Goal: Ask a question

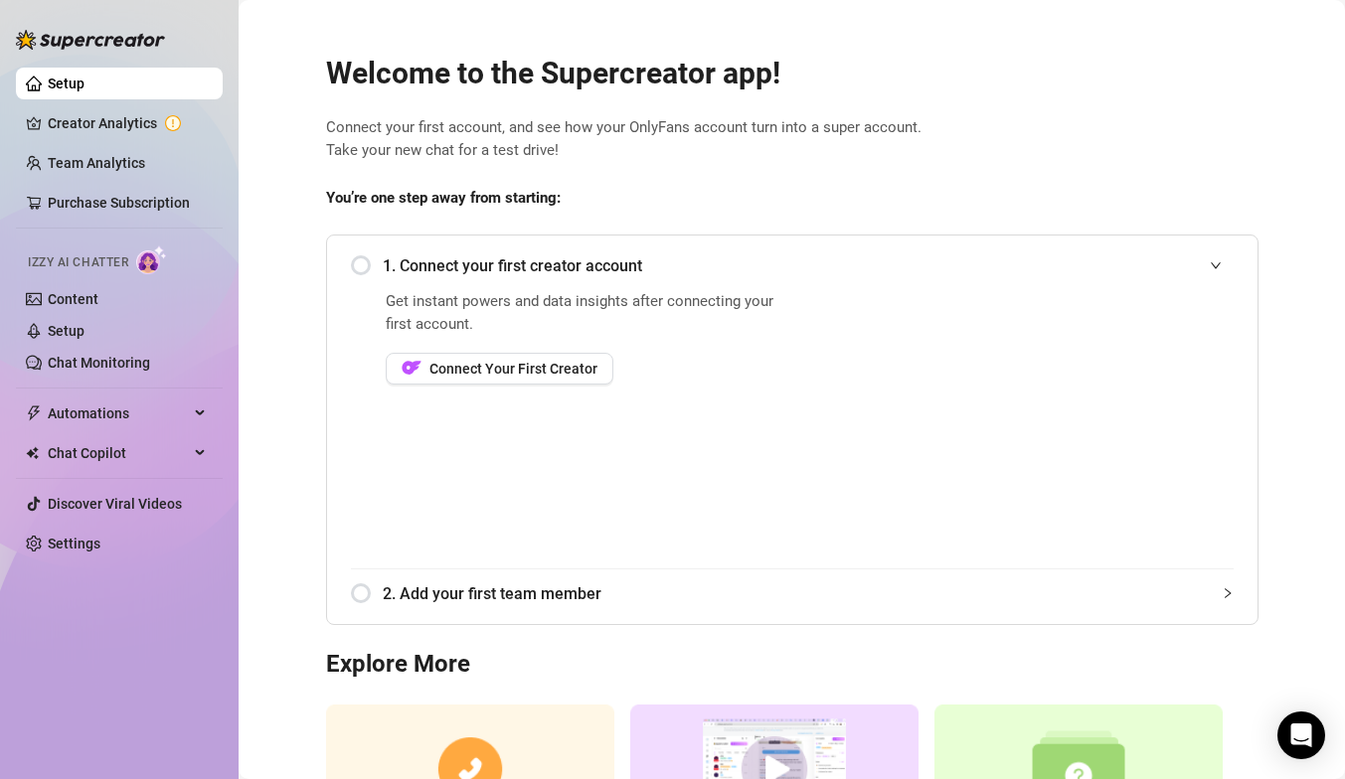
click at [572, 49] on div "Welcome to the Supercreator app! Connect your first account, and see how your O…" at bounding box center [792, 471] width 964 height 882
click at [113, 502] on link "Discover Viral Videos" at bounding box center [115, 504] width 134 height 16
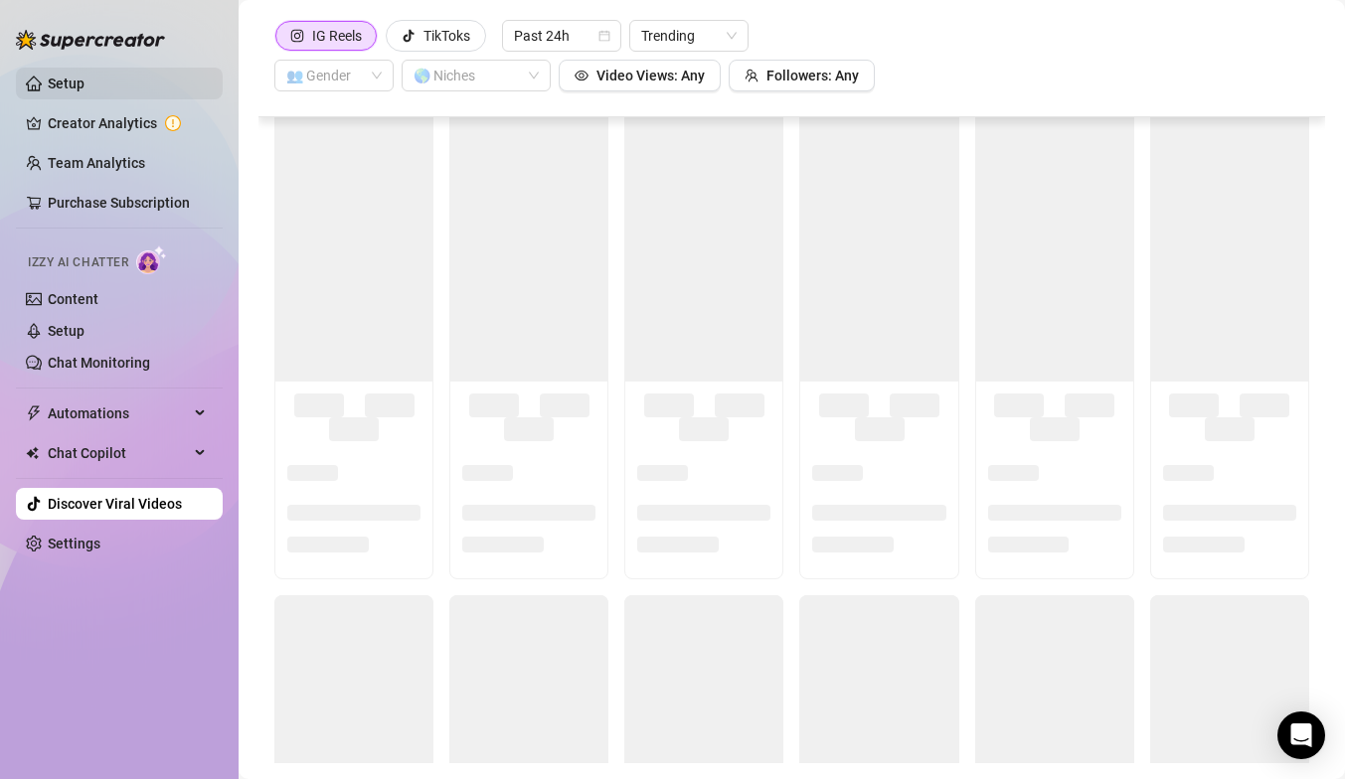
scroll to position [1902, 0]
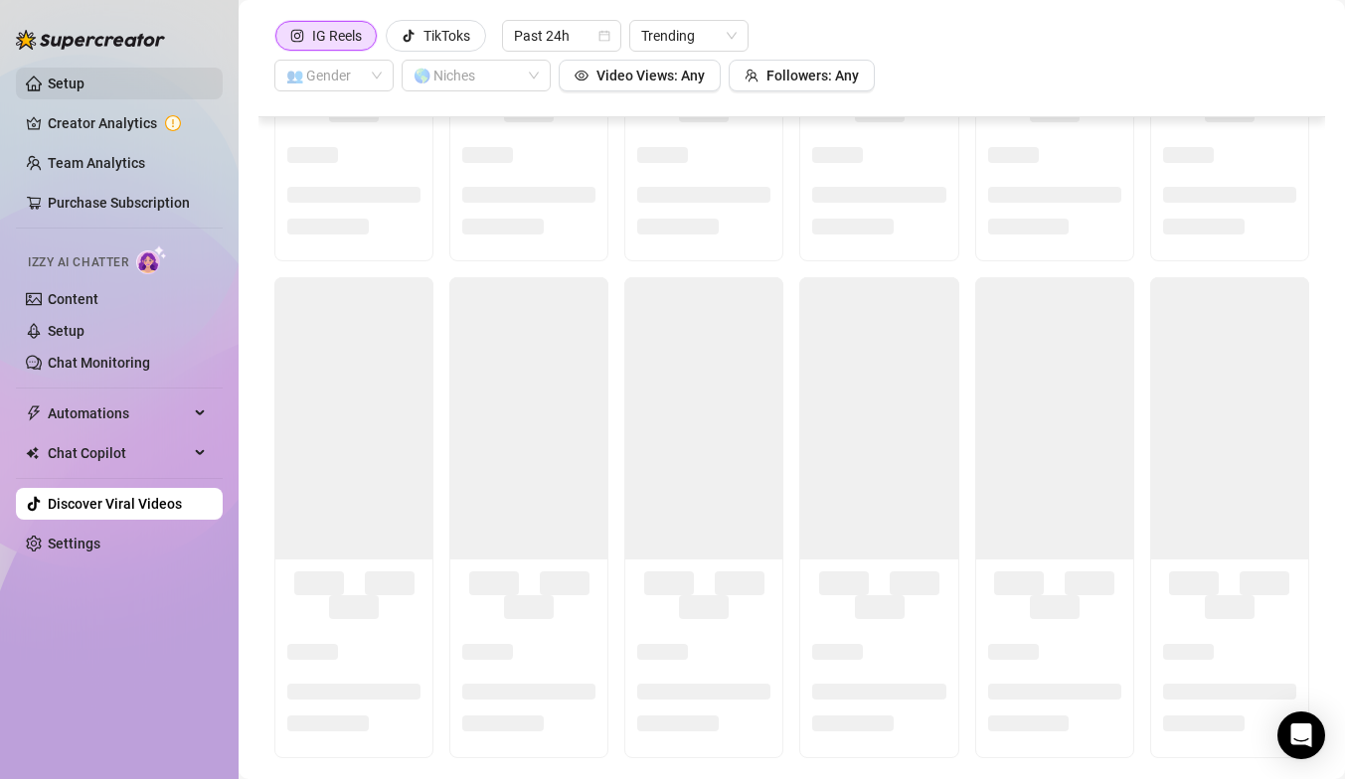
click at [84, 83] on link "Setup" at bounding box center [66, 84] width 37 height 16
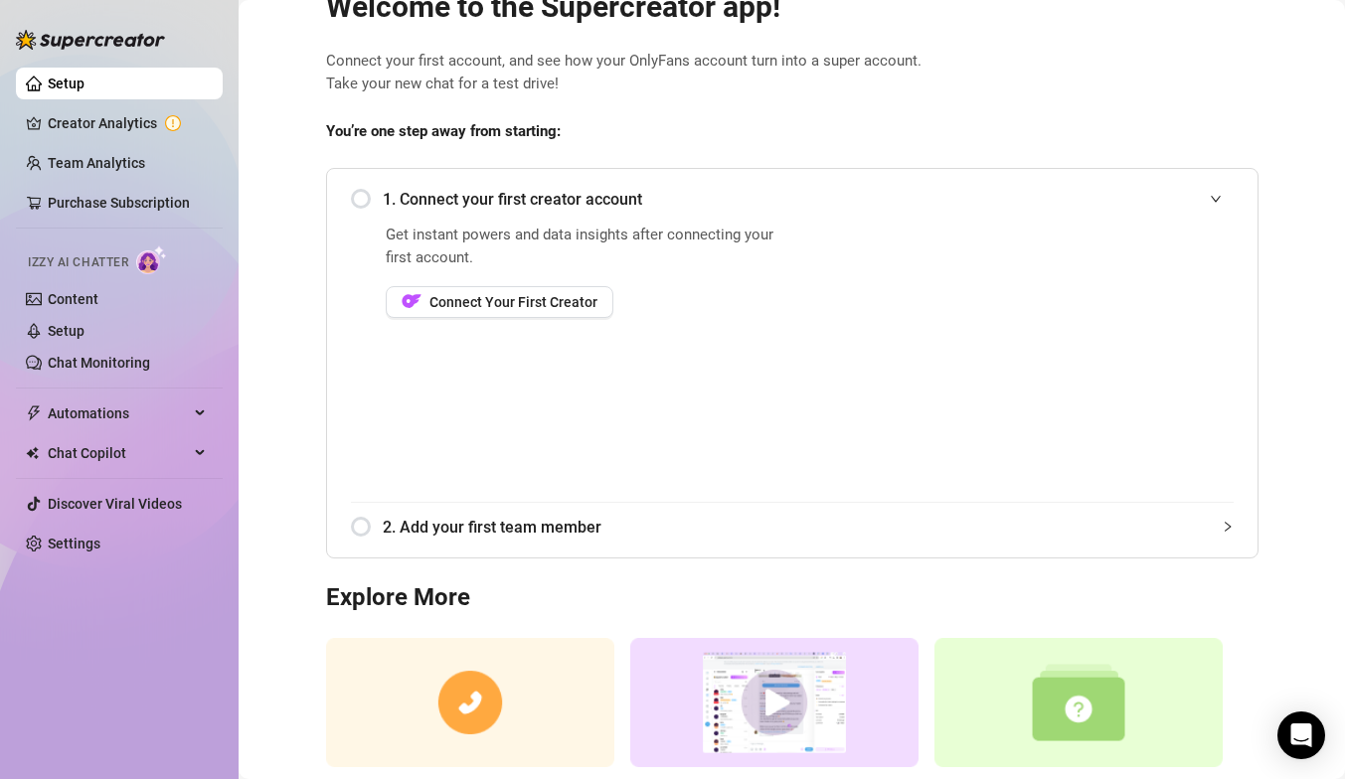
scroll to position [192, 0]
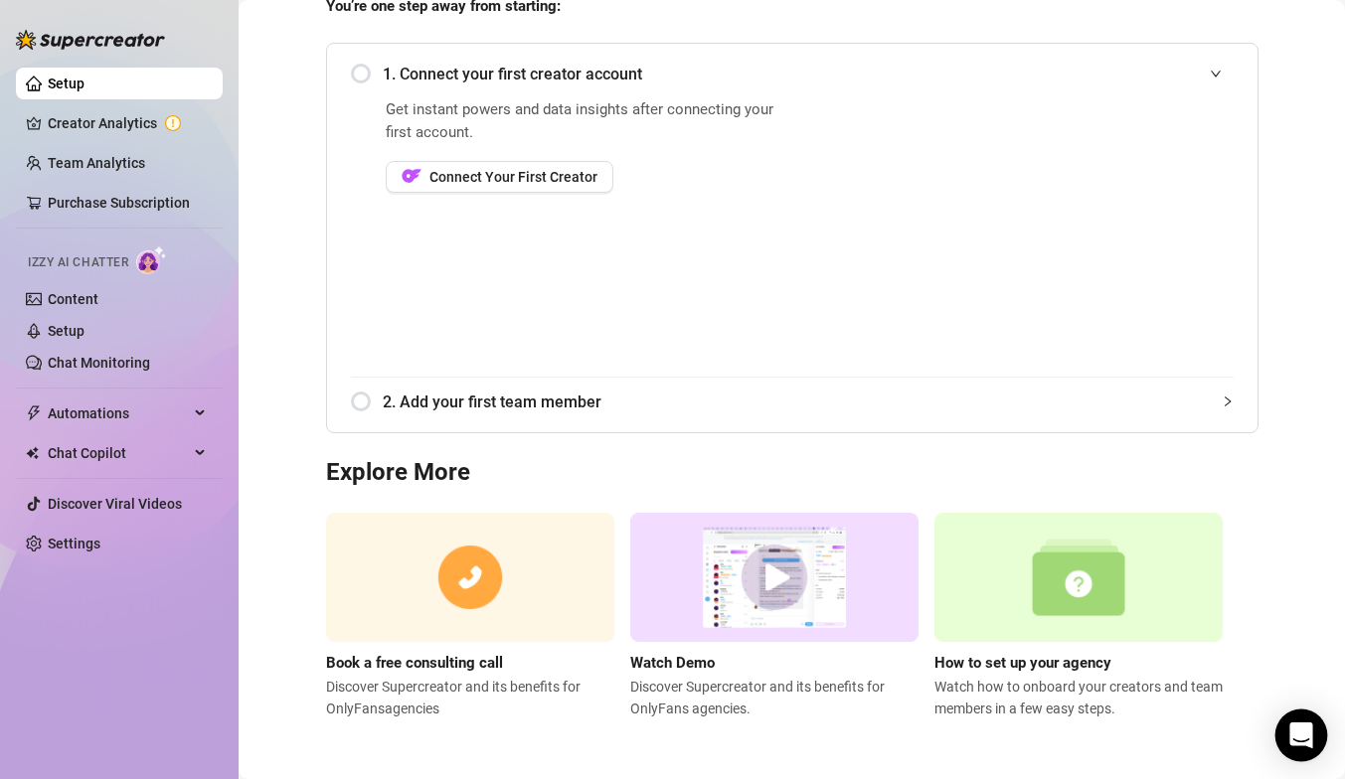
click at [768, 692] on div "Open Intercom Messenger" at bounding box center [1301, 736] width 53 height 53
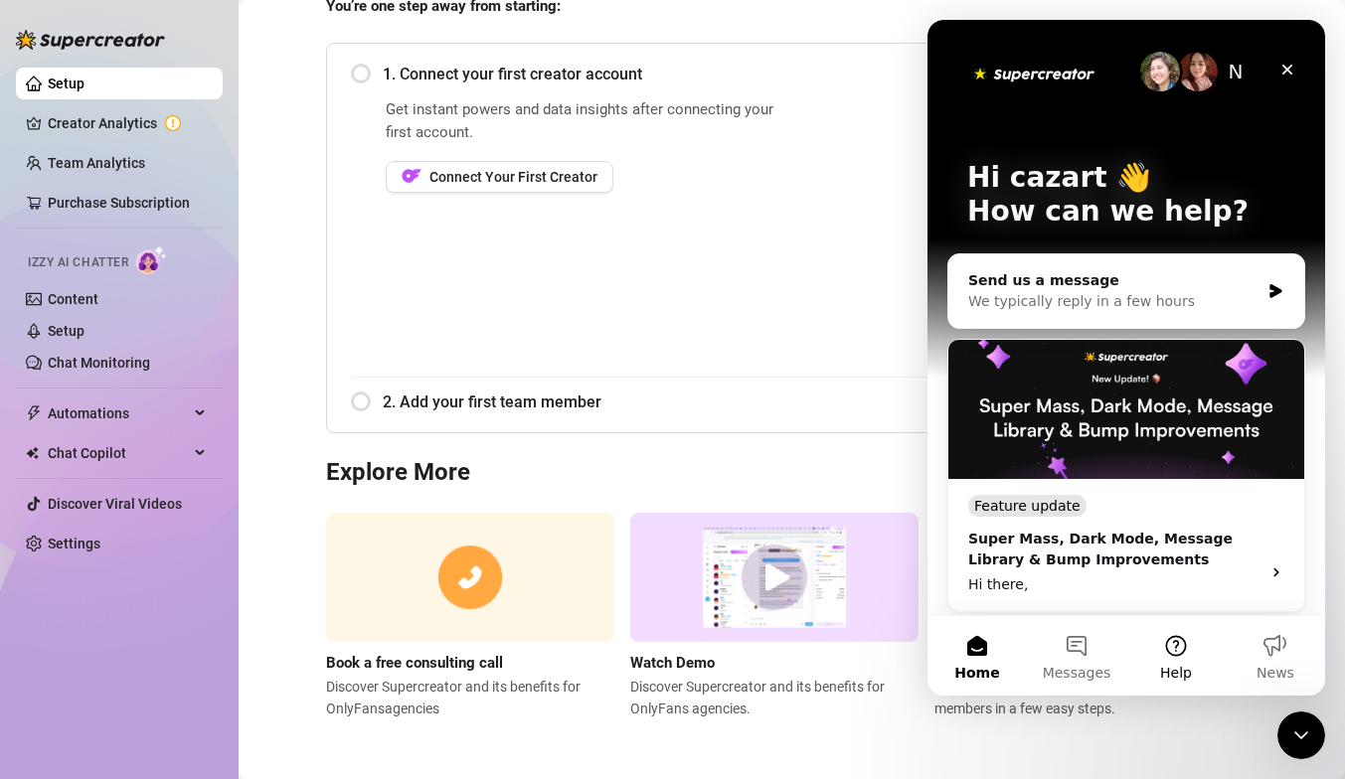
scroll to position [0, 0]
click at [768, 645] on button "Messages" at bounding box center [1076, 656] width 99 height 80
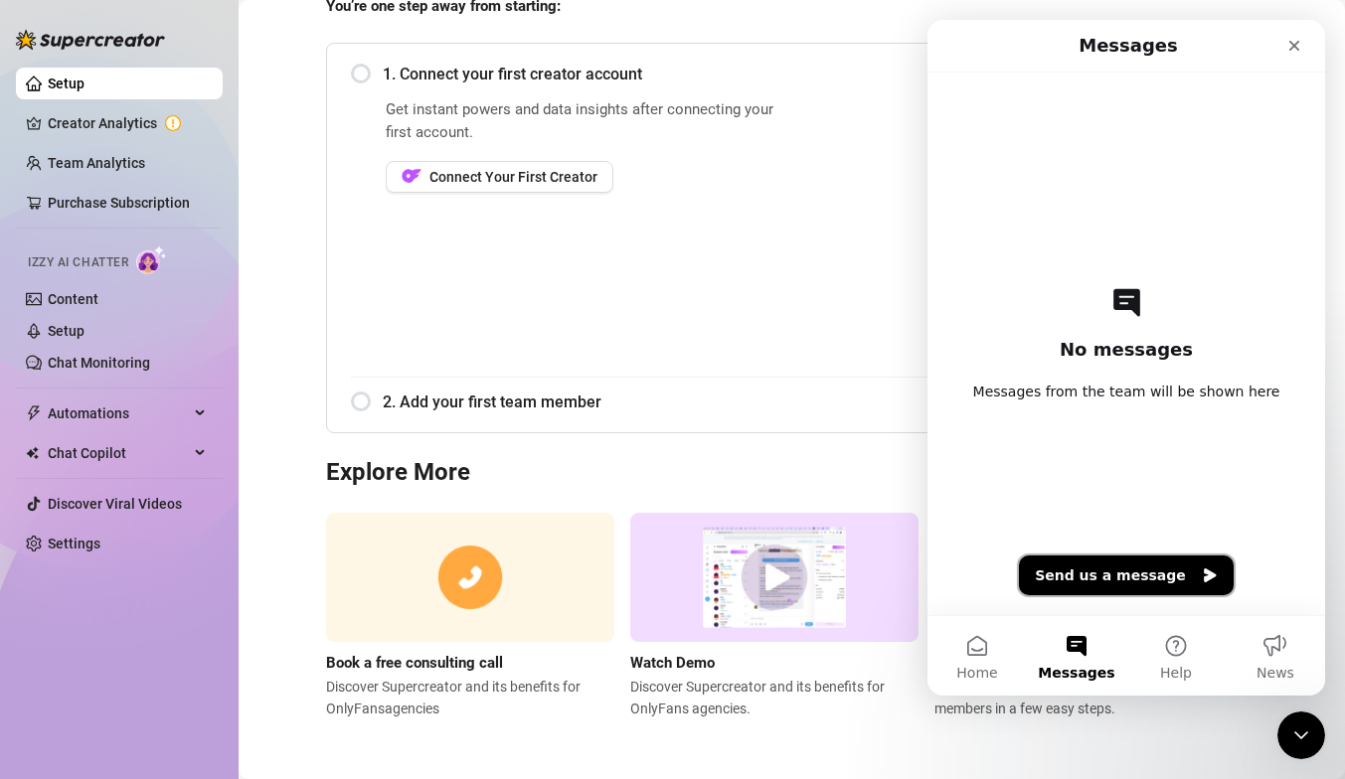
click at [768, 567] on button "Send us a message" at bounding box center [1126, 576] width 215 height 40
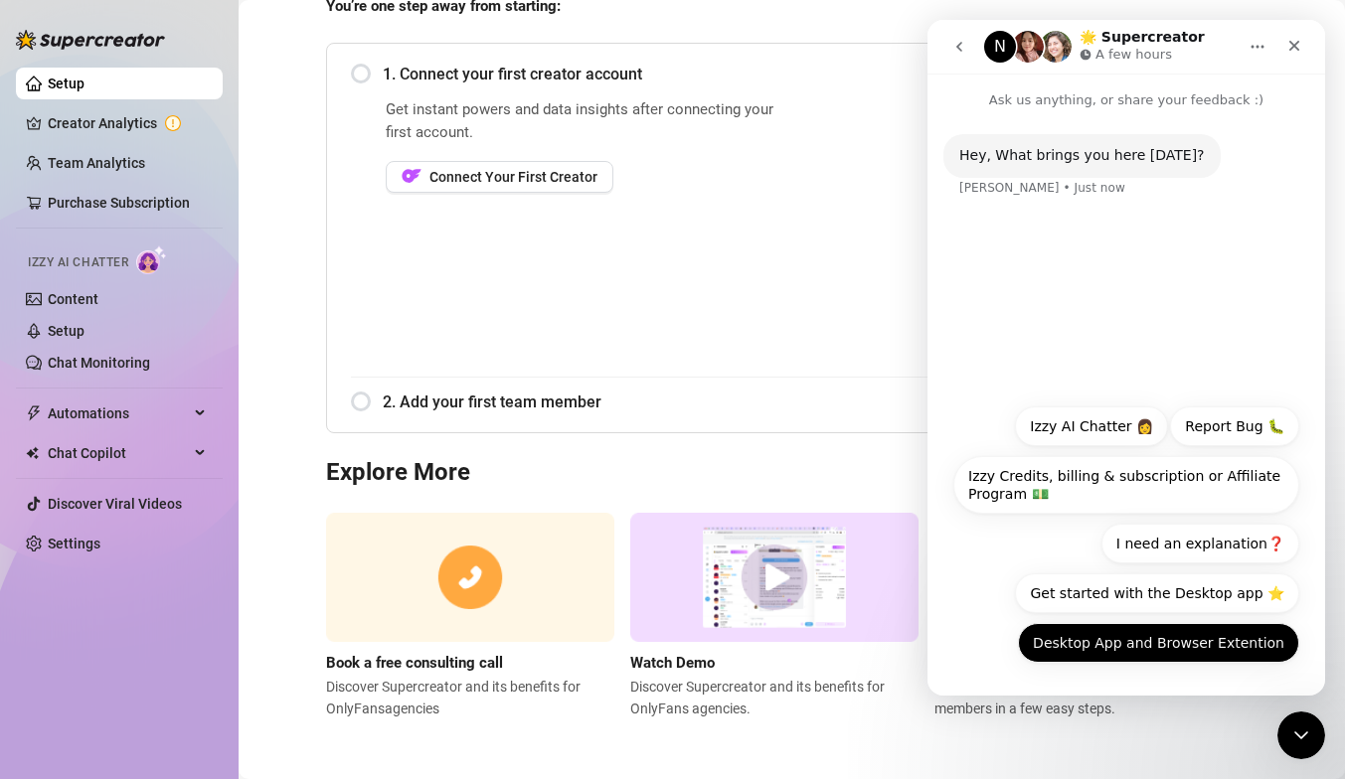
click at [768, 638] on button "Desktop App and Browser Extention" at bounding box center [1158, 643] width 281 height 40
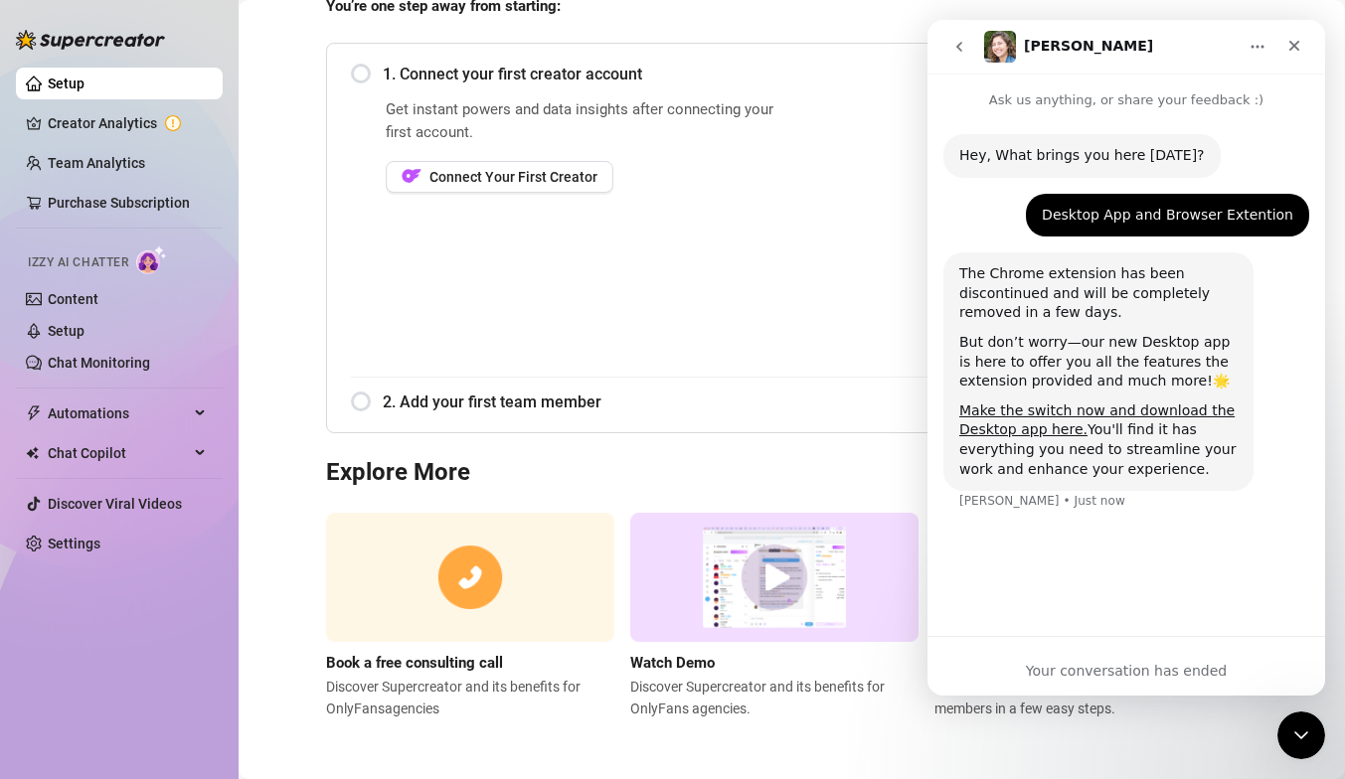
click at [768, 45] on icon "Home" at bounding box center [1257, 47] width 16 height 16
click at [768, 42] on icon "Close" at bounding box center [1294, 46] width 11 height 11
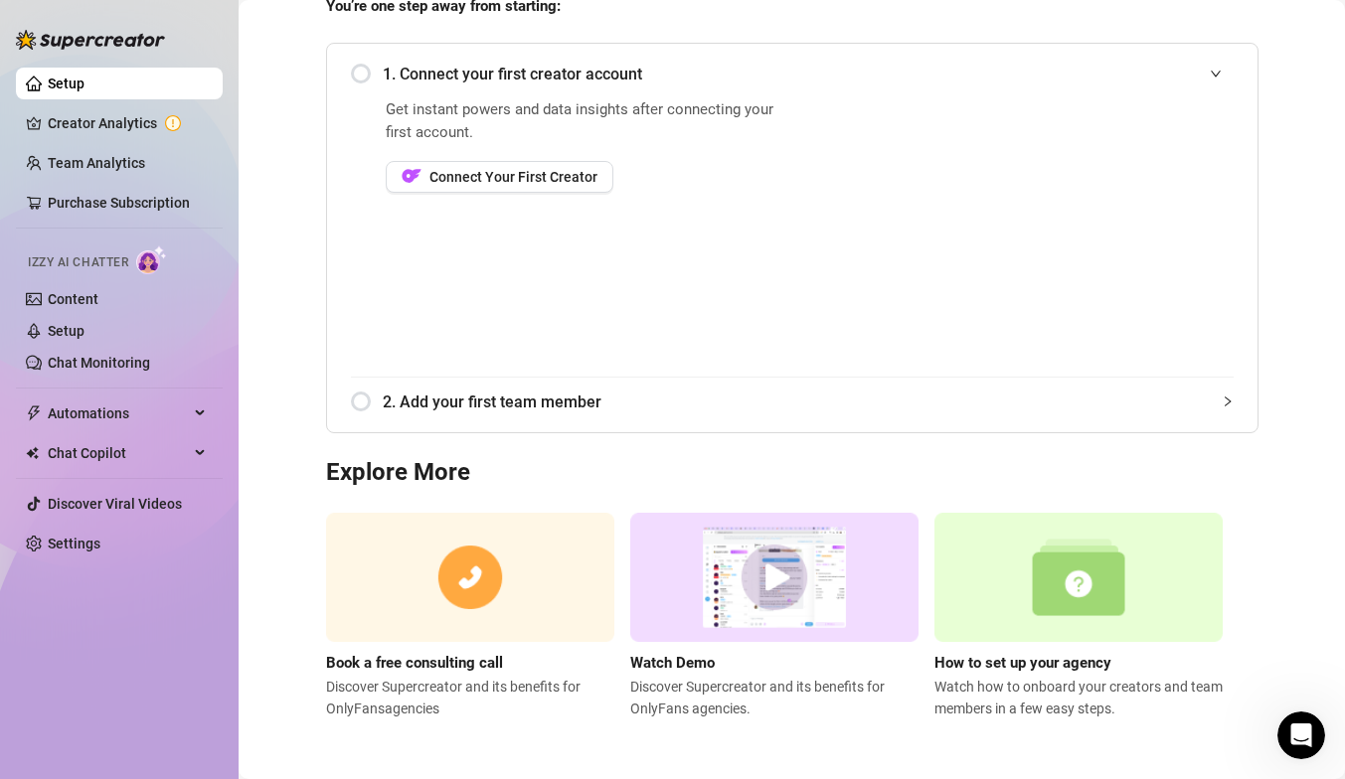
click at [768, 692] on div "Open Intercom Messenger" at bounding box center [1301, 736] width 66 height 66
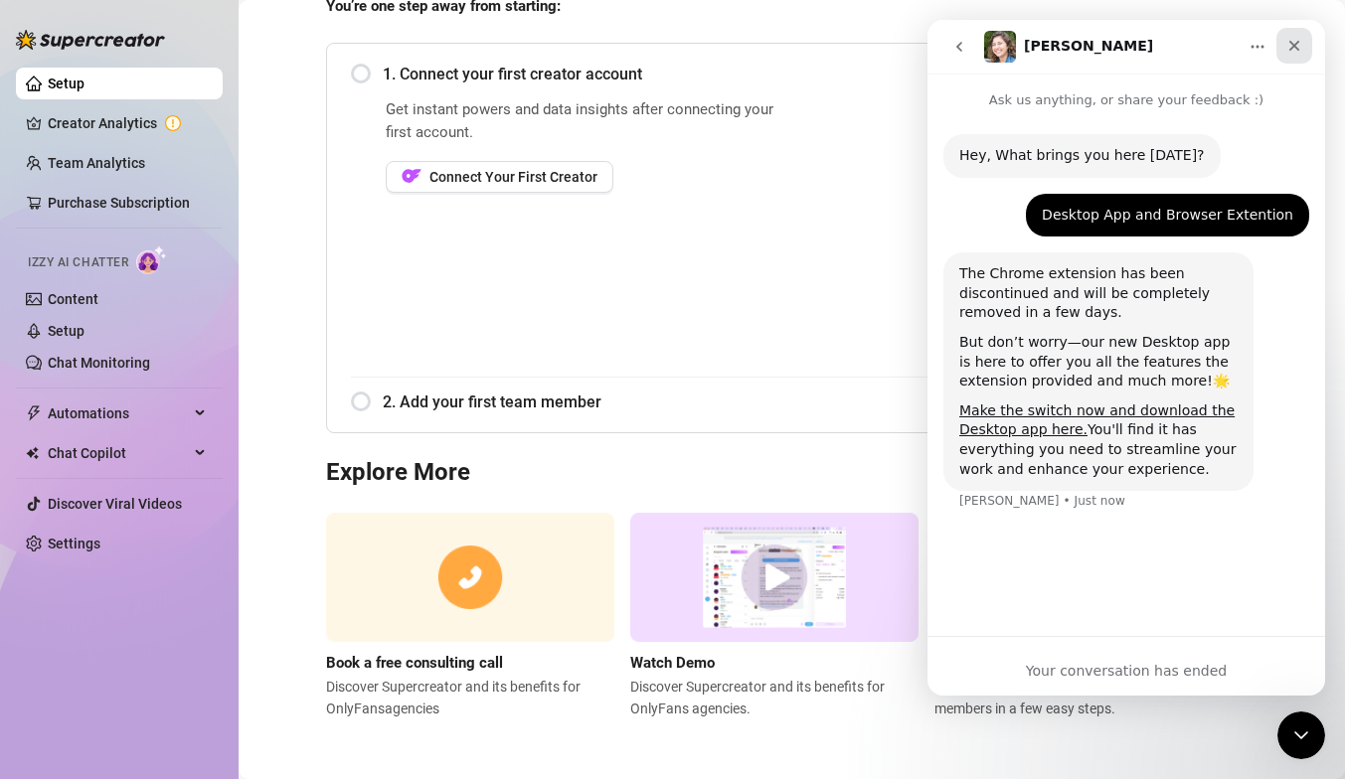
click at [768, 43] on icon "Close" at bounding box center [1294, 46] width 11 height 11
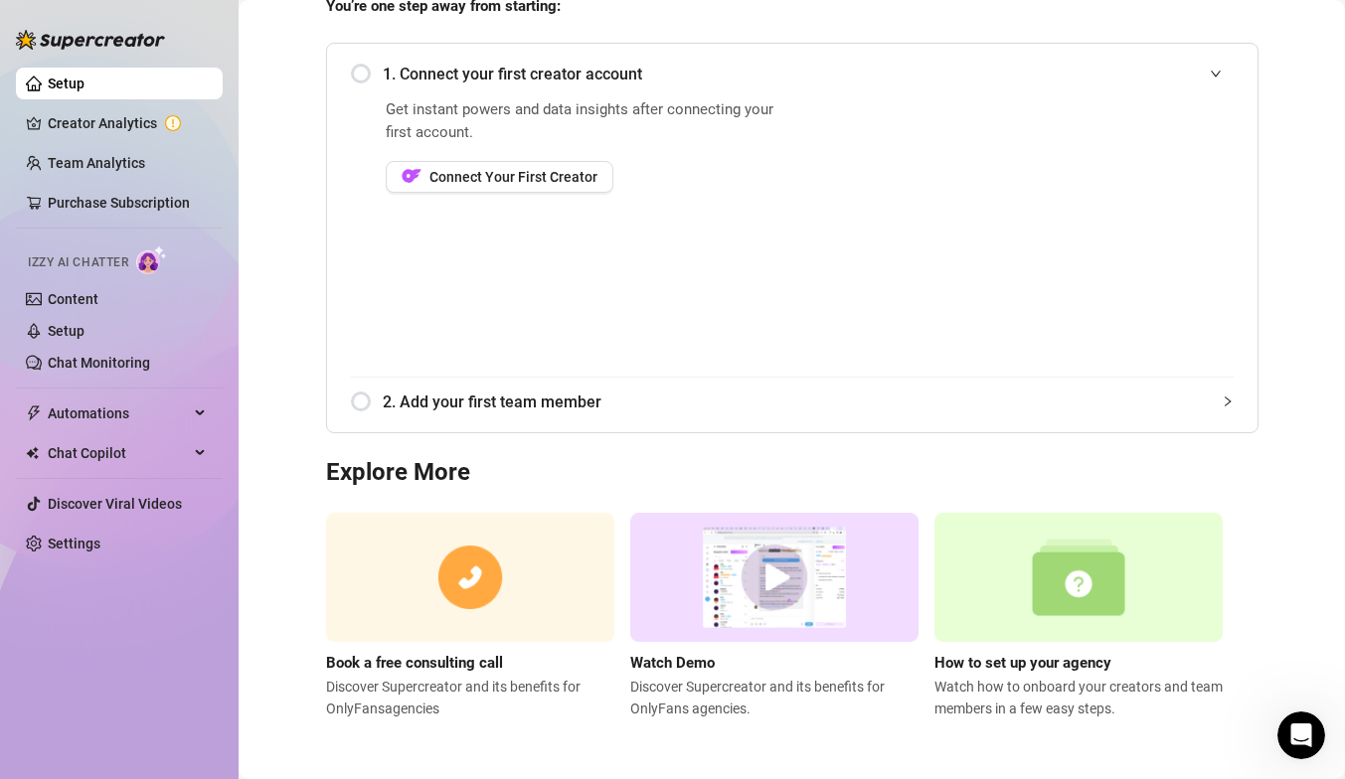
click at [768, 692] on div "Open Intercom Messenger" at bounding box center [1301, 736] width 66 height 66
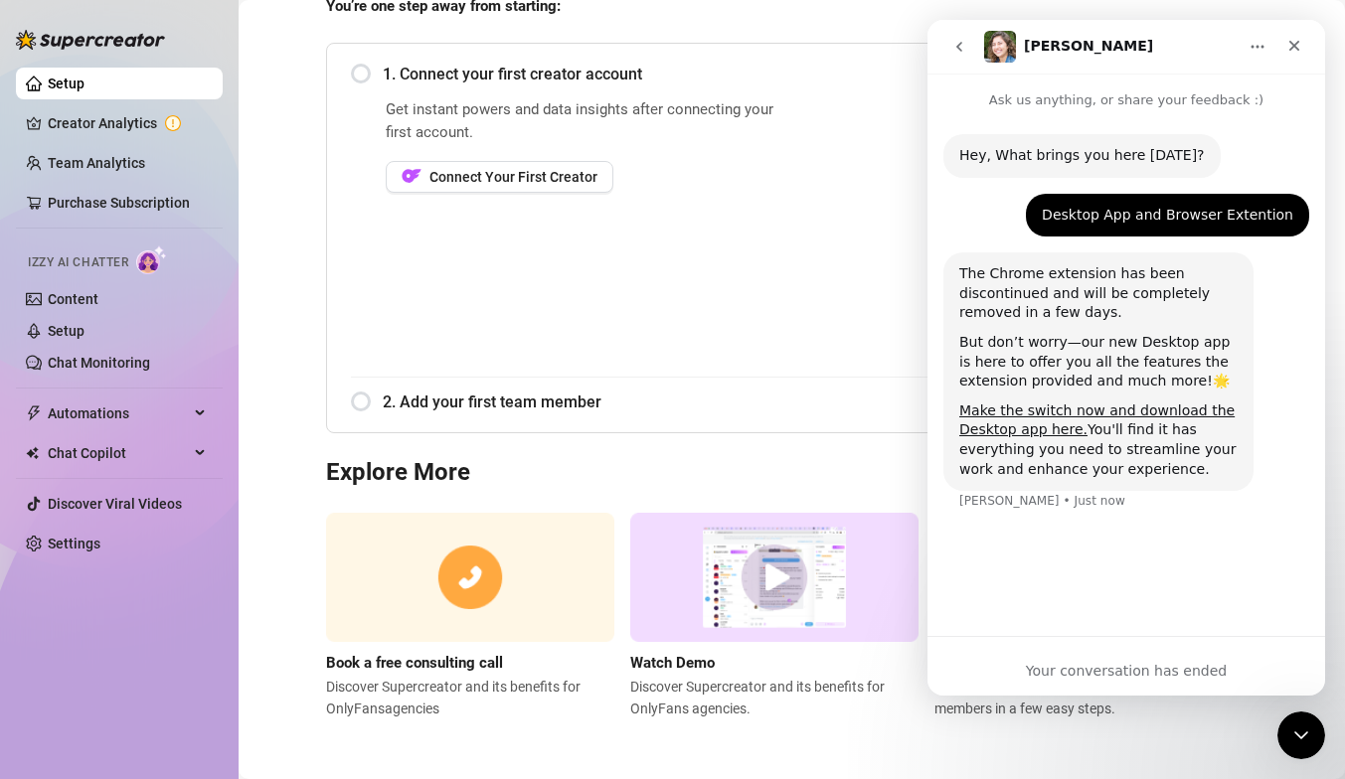
click at [768, 226] on div "Desktop App and Browser Extention cazart • Just now" at bounding box center [1167, 216] width 283 height 44
click at [768, 52] on icon "go back" at bounding box center [959, 47] width 16 height 16
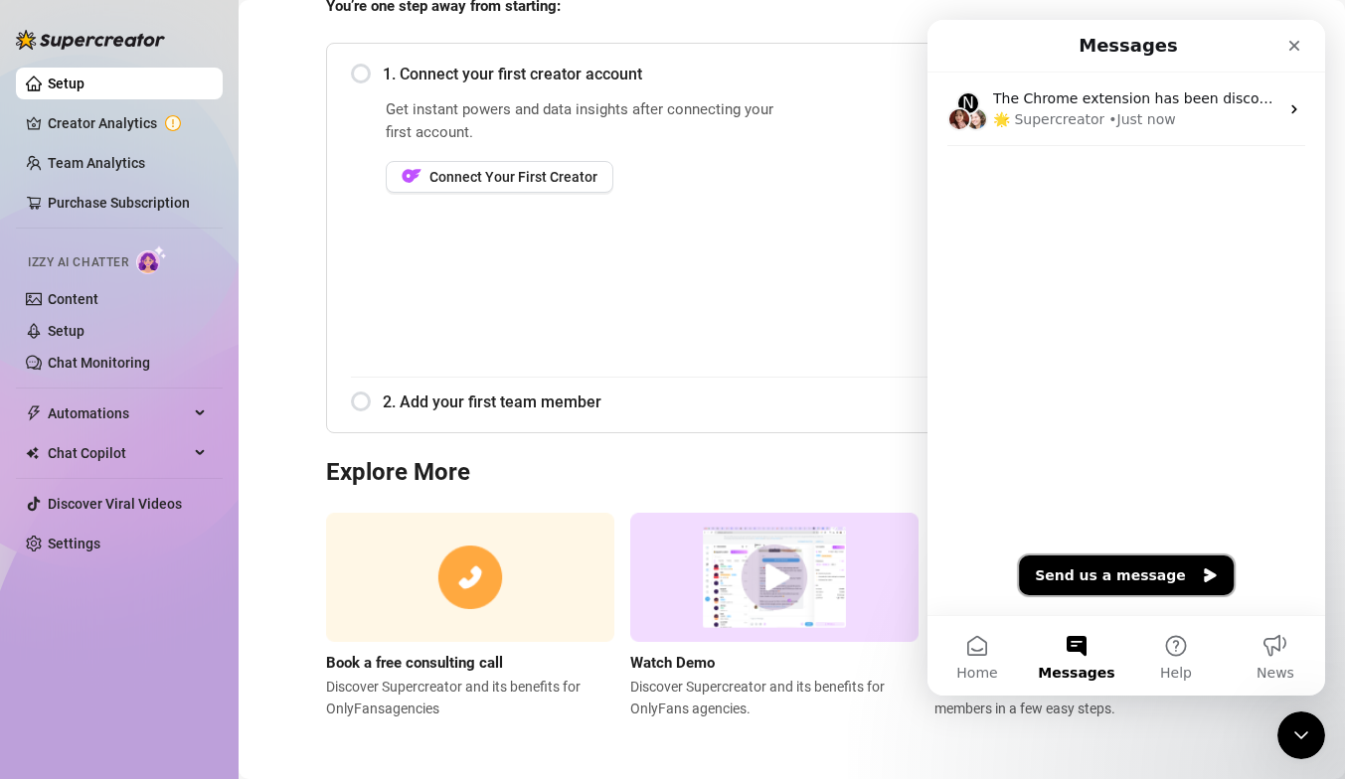
click at [768, 569] on button "Send us a message" at bounding box center [1126, 576] width 215 height 40
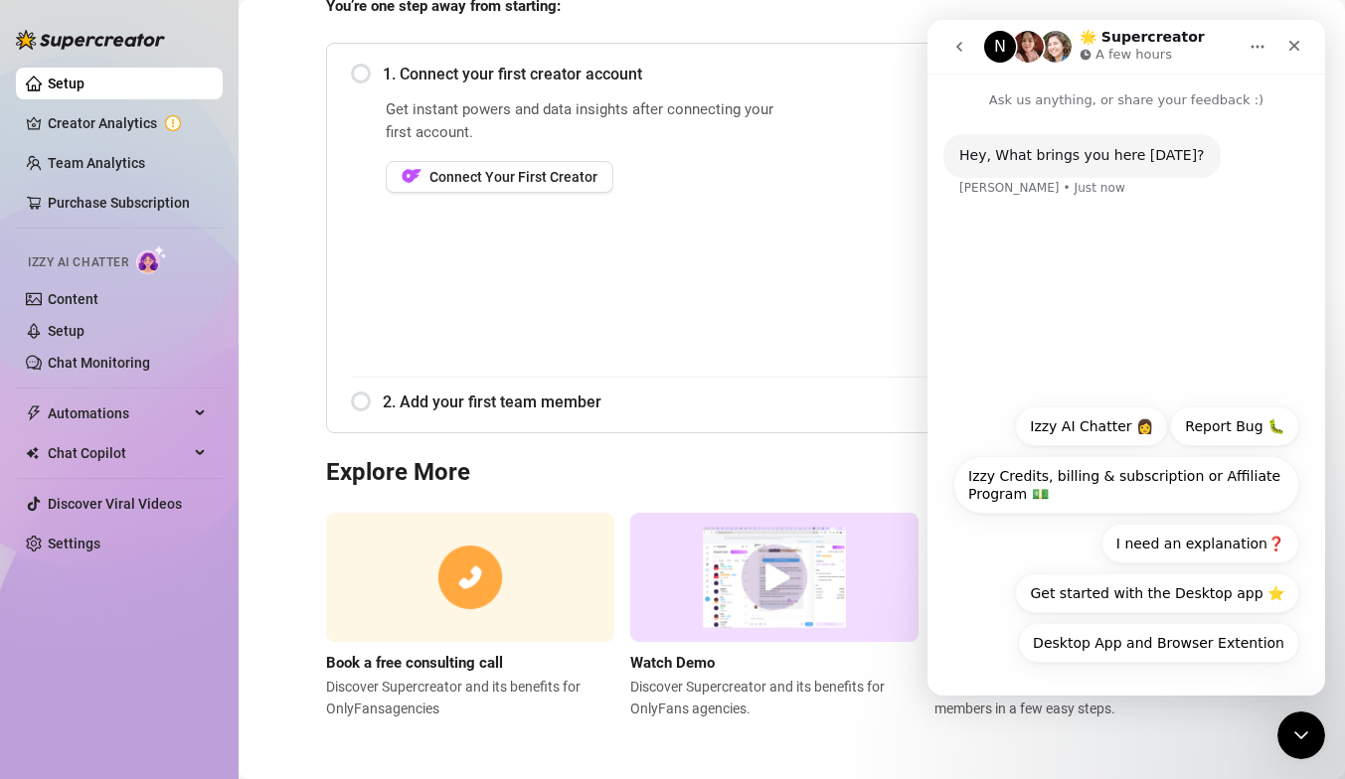
click at [768, 50] on icon "go back" at bounding box center [959, 47] width 6 height 10
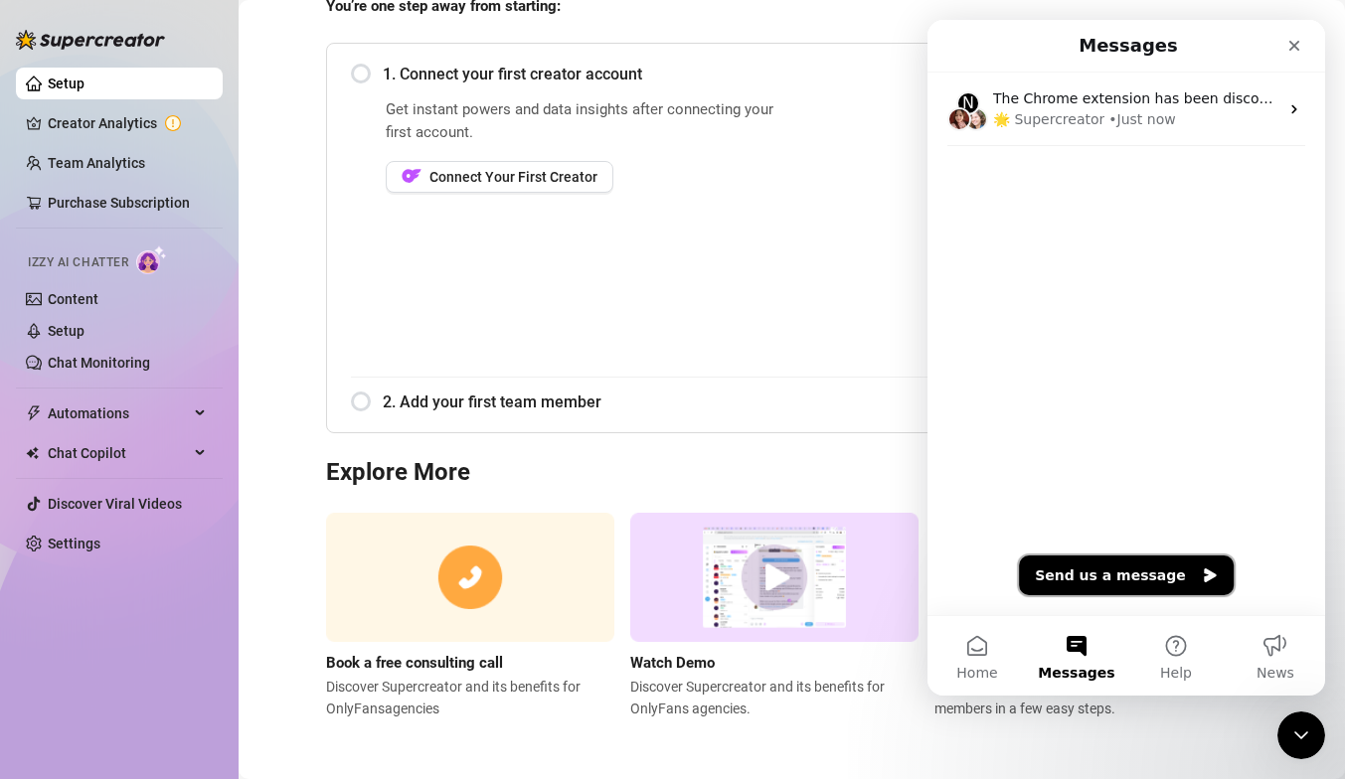
click at [768, 581] on button "Send us a message" at bounding box center [1126, 576] width 215 height 40
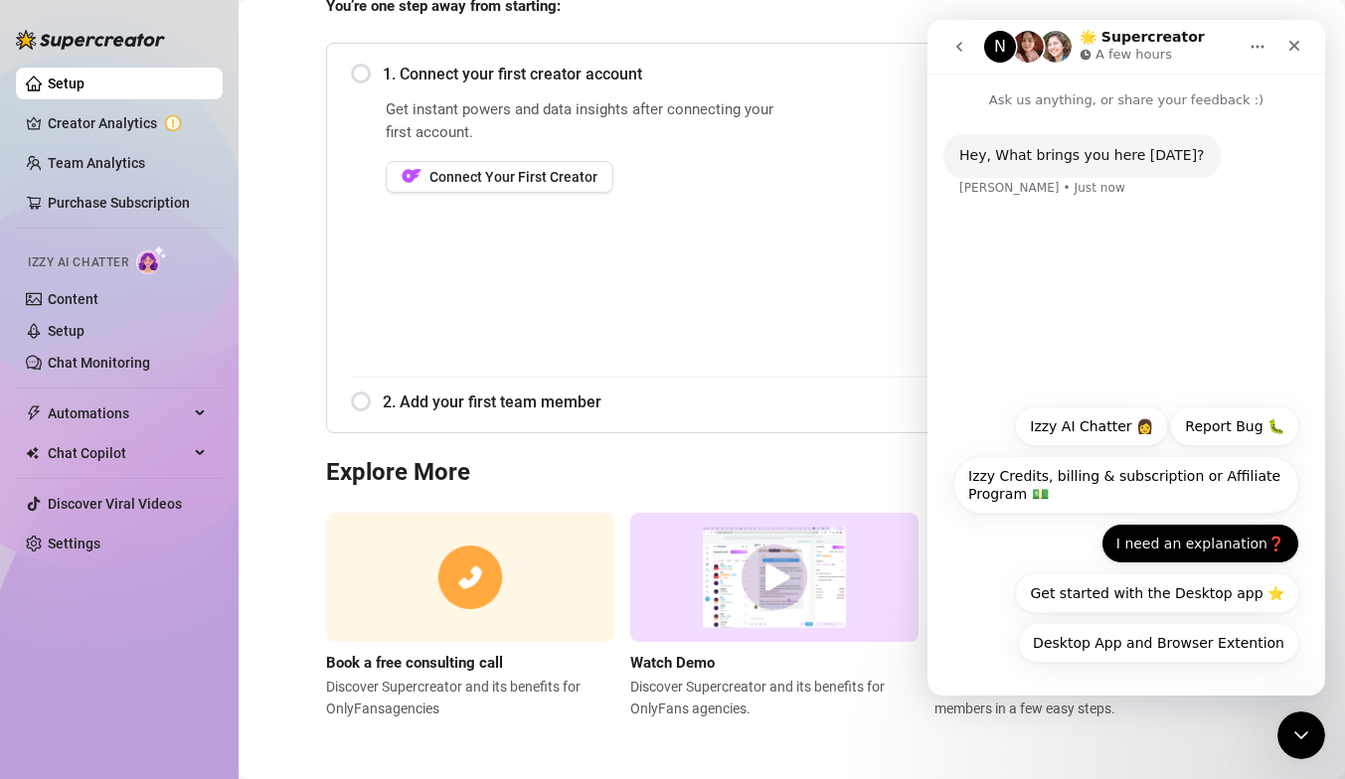
click at [768, 541] on button "I need an explanation❓" at bounding box center [1200, 544] width 198 height 40
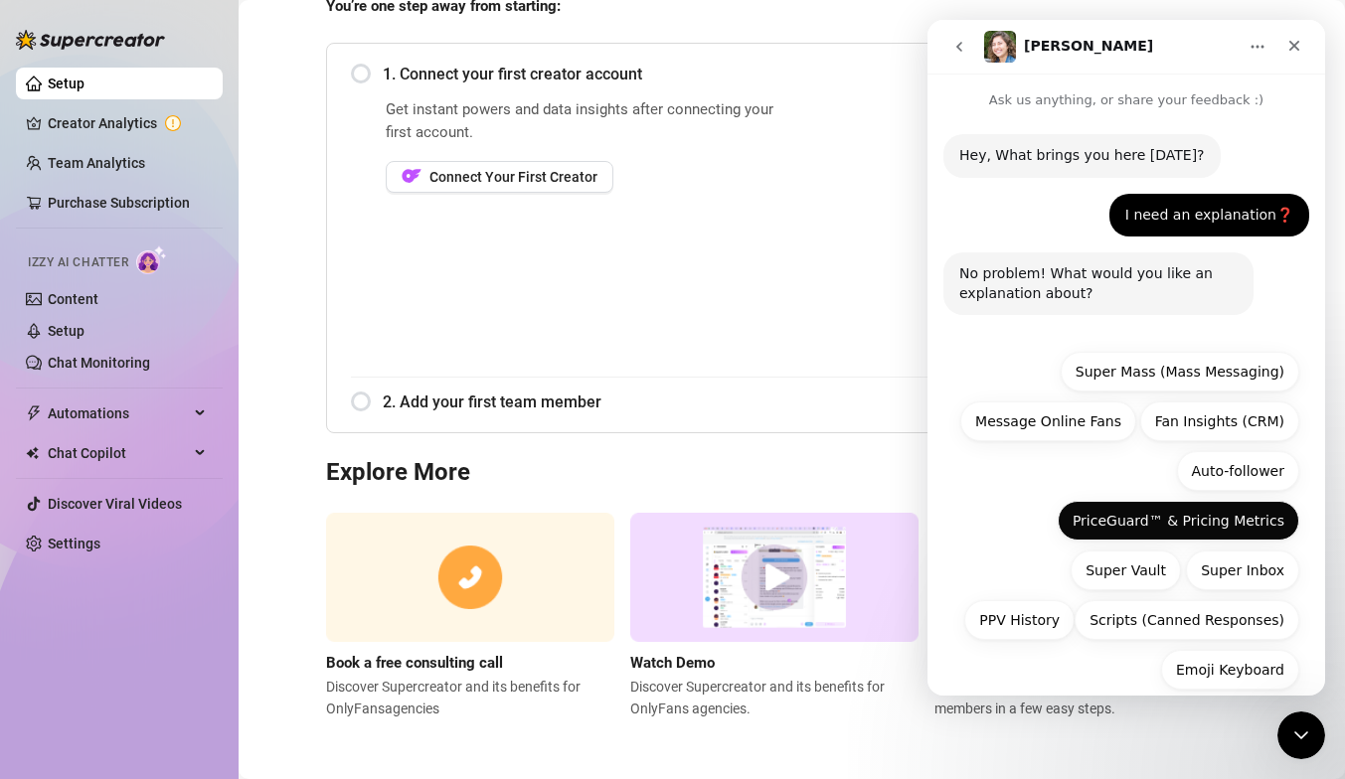
scroll to position [27, 0]
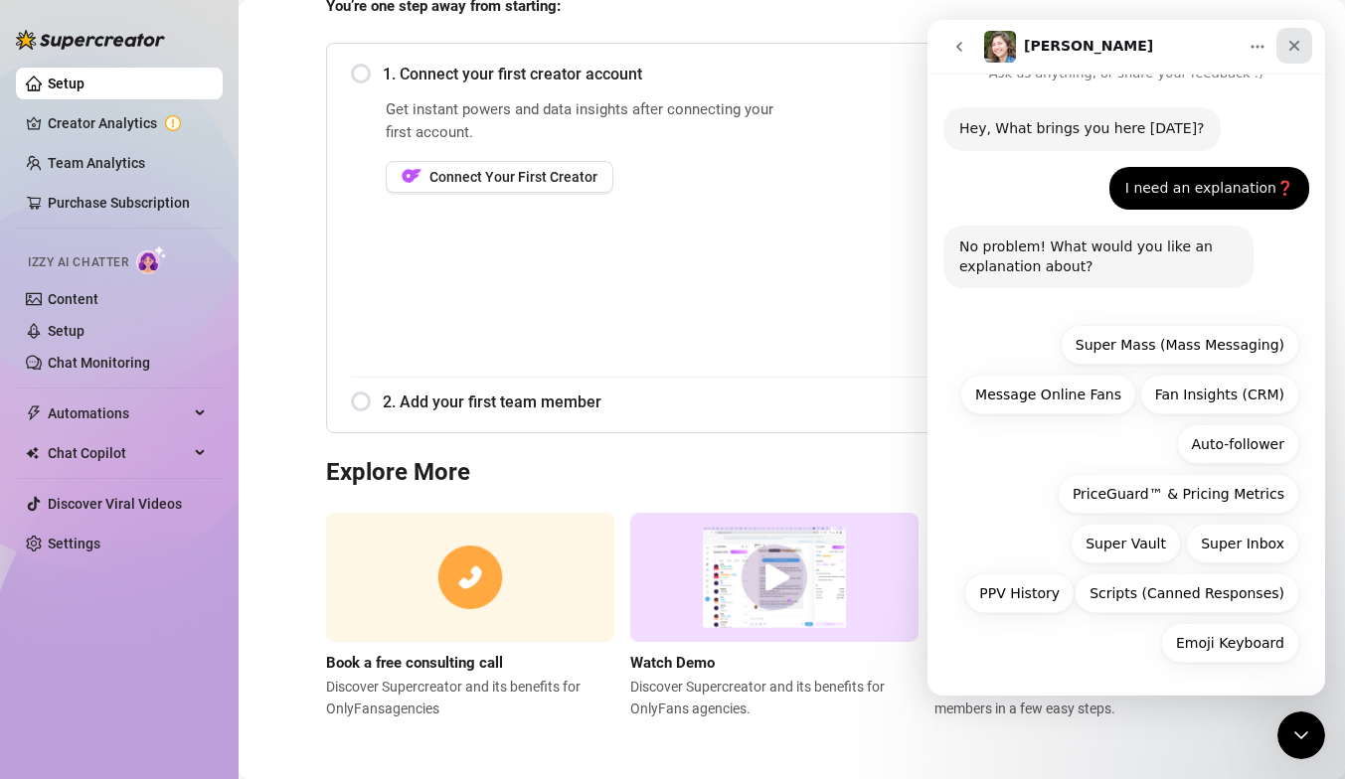
click at [768, 44] on icon "Close" at bounding box center [1294, 46] width 16 height 16
